Goal: Task Accomplishment & Management: Manage account settings

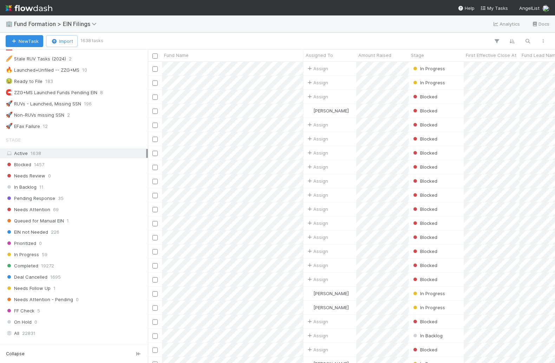
scroll to position [476, 0]
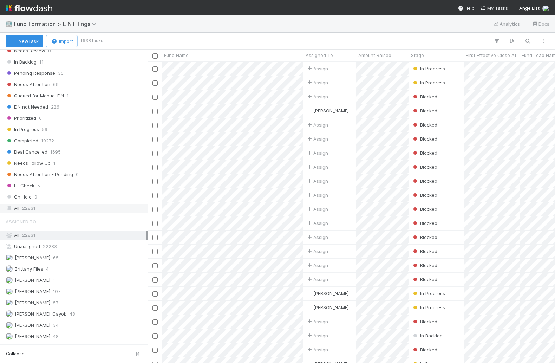
click at [55, 204] on div "All 22831" at bounding box center [76, 208] width 141 height 9
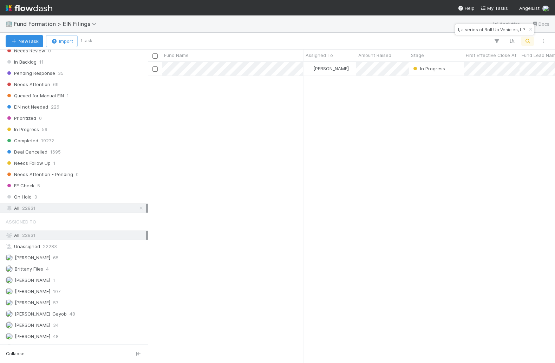
scroll to position [301, 407]
type input "NA-0816 Fund I, a series of Roll Up Vehicles, LP"
click at [355, 67] on div "Steve Gorski" at bounding box center [330, 69] width 53 height 14
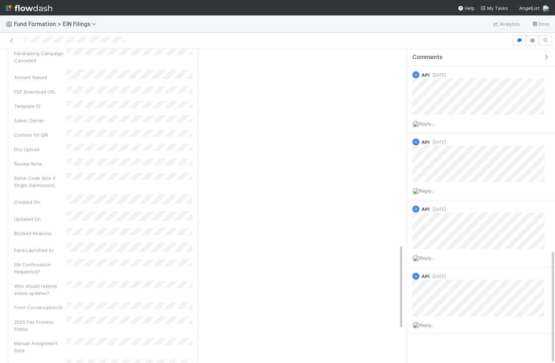
scroll to position [835, 0]
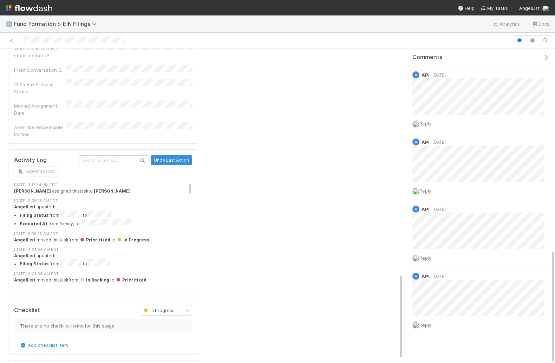
click at [81, 188] on div "Rick Segers assigned this task to Steve Gorski" at bounding box center [103, 191] width 178 height 6
